Goal: Information Seeking & Learning: Learn about a topic

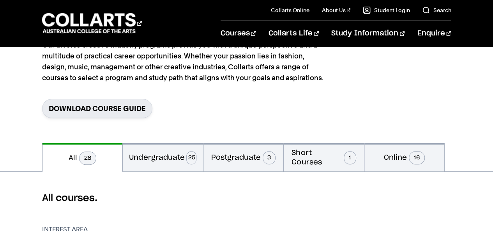
scroll to position [156, 0]
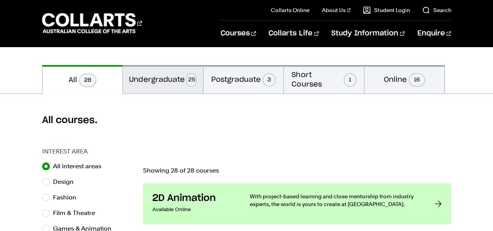
click at [161, 78] on button "Undergraduate 25" at bounding box center [163, 79] width 80 height 28
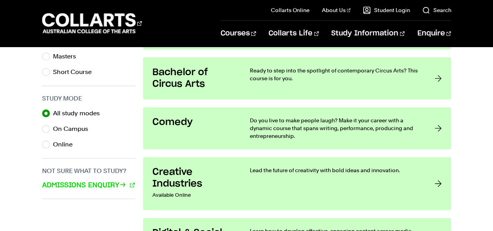
scroll to position [506, 0]
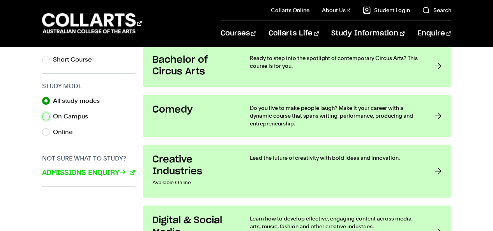
click at [48, 116] on input "On Campus" at bounding box center [46, 117] width 8 height 8
radio input "true"
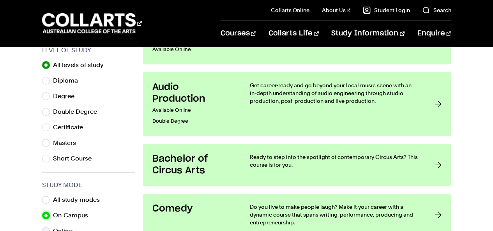
scroll to position [389, 0]
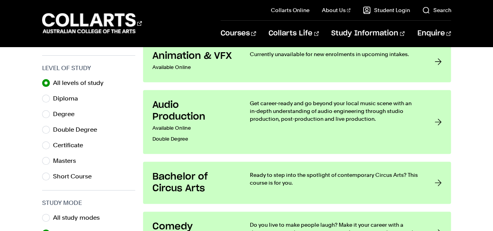
click at [45, 113] on input "Degree" at bounding box center [46, 114] width 8 height 8
radio input "true"
